Goal: Information Seeking & Learning: Learn about a topic

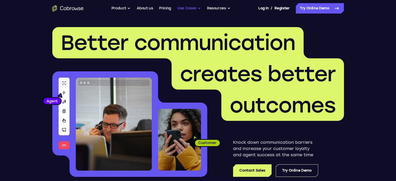
click at [199, 6] on button "Use Cases" at bounding box center [188, 8] width 23 height 10
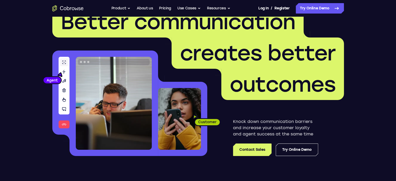
scroll to position [31, 0]
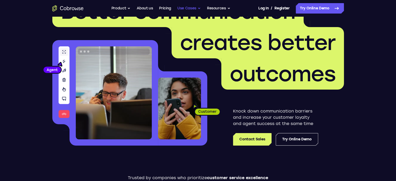
click at [198, 9] on button "Use Cases" at bounding box center [188, 8] width 23 height 10
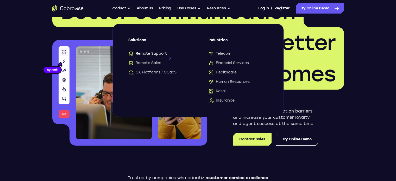
click at [162, 53] on span "Remote Support" at bounding box center [147, 53] width 39 height 5
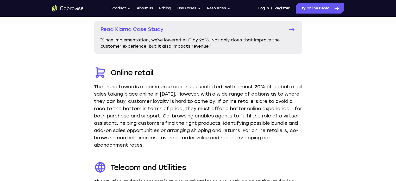
scroll to position [979, 0]
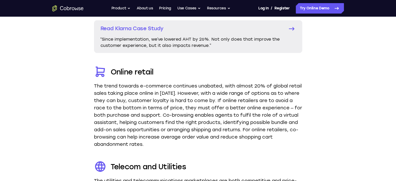
click at [147, 108] on dd "The trend towards e-commerce continues unabated, with almost 20% of global reta…" at bounding box center [198, 115] width 208 height 66
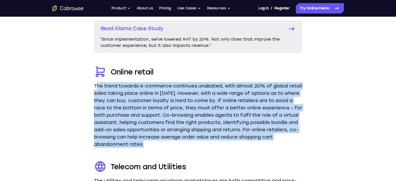
click at [147, 108] on dd "The trend towards e-commerce continues unabated, with almost 20% of global reta…" at bounding box center [198, 115] width 208 height 66
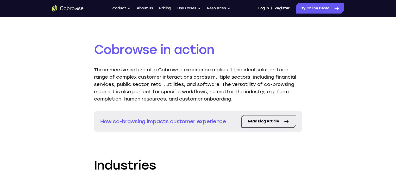
scroll to position [573, 0]
click at [147, 108] on div "Cobrowse in action The immersive nature of a Cobrowse experience makes it the i…" at bounding box center [198, 86] width 208 height 91
